Goal: Transaction & Acquisition: Purchase product/service

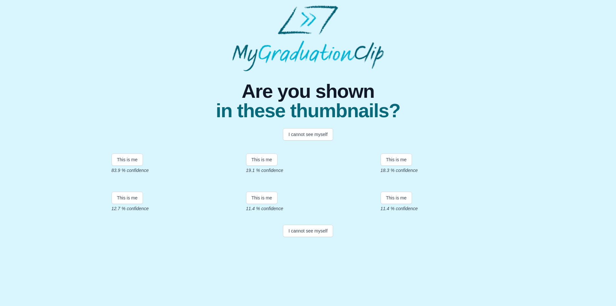
scroll to position [78, 0]
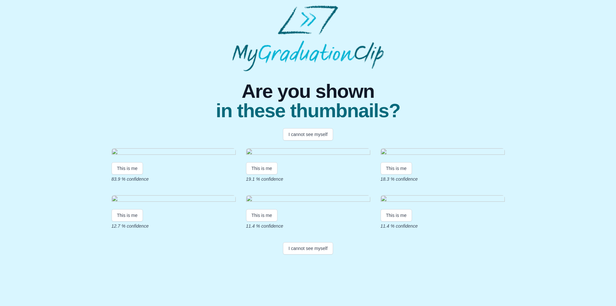
click at [178, 148] on img at bounding box center [174, 152] width 124 height 9
click at [132, 162] on button "This is me" at bounding box center [128, 168] width 32 height 12
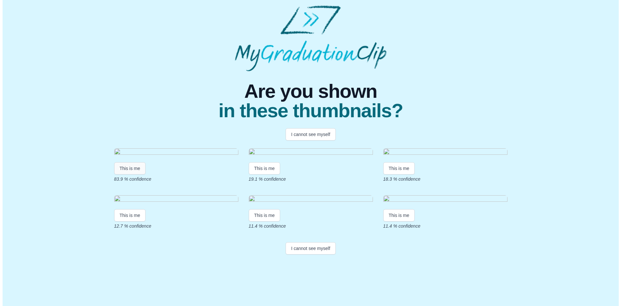
scroll to position [0, 0]
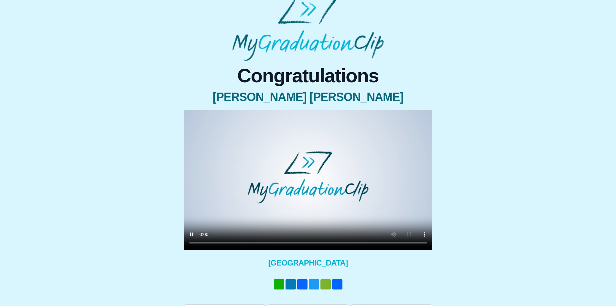
scroll to position [16, 0]
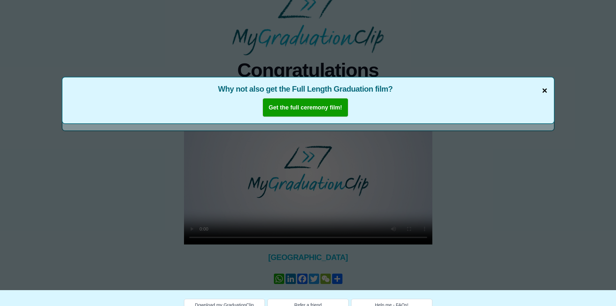
click at [546, 90] on span "×" at bounding box center [544, 91] width 5 height 14
